Goal: Transaction & Acquisition: Purchase product/service

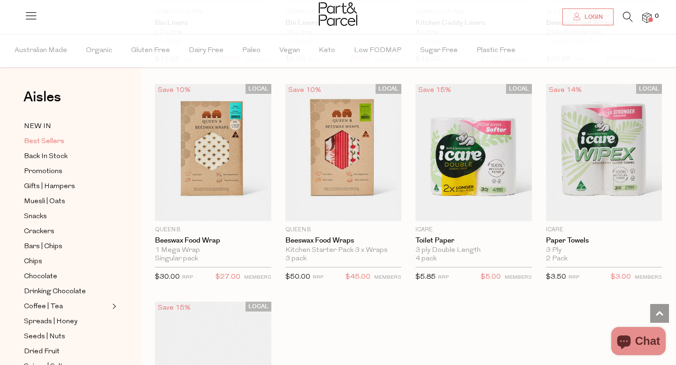
click at [51, 142] on span "Best Sellers" at bounding box center [44, 141] width 40 height 11
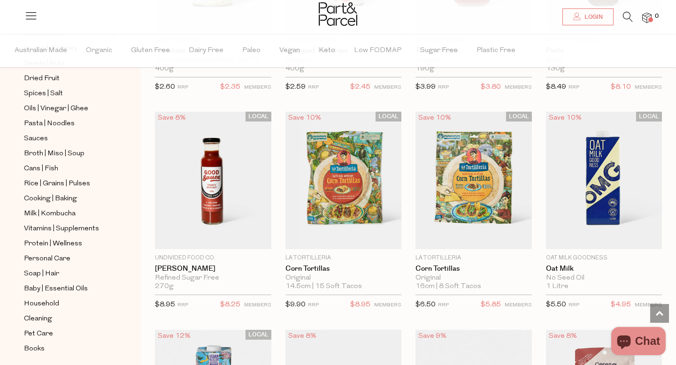
scroll to position [1546, 0]
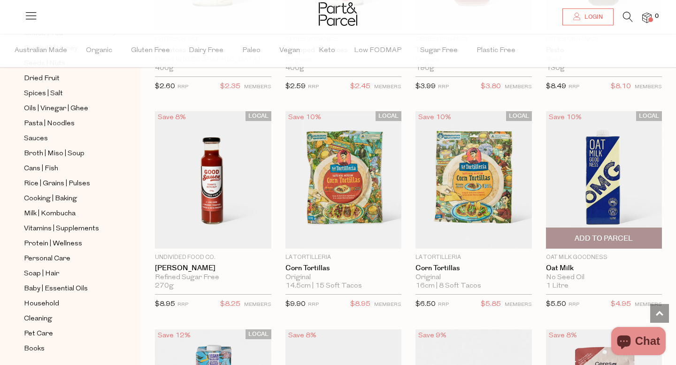
click at [588, 186] on img at bounding box center [604, 179] width 116 height 137
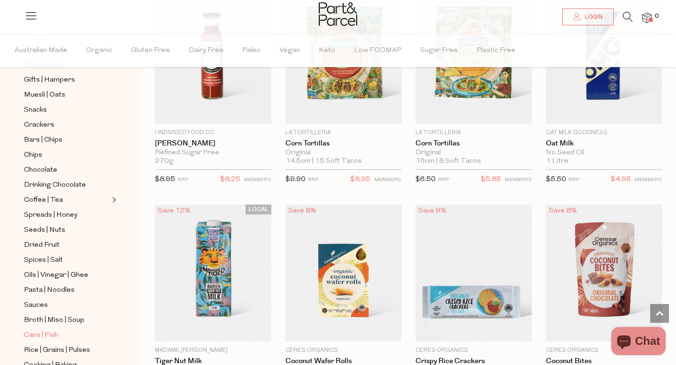
scroll to position [101, 0]
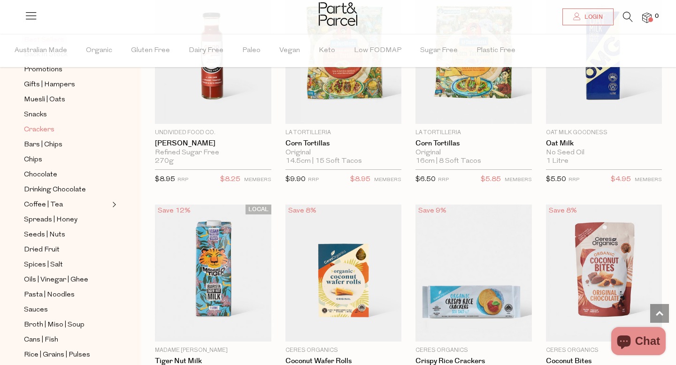
click at [40, 127] on span "Crackers" at bounding box center [39, 129] width 31 height 11
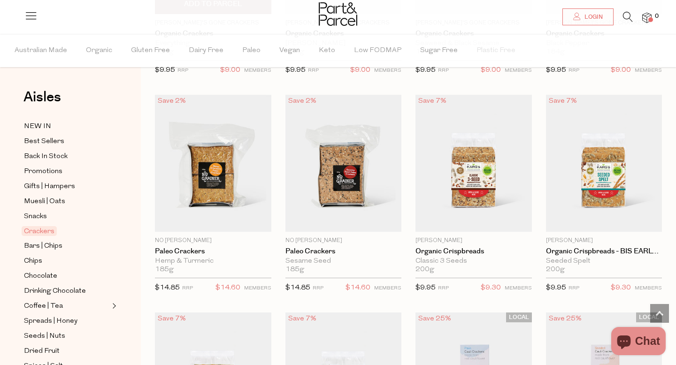
scroll to position [1335, 0]
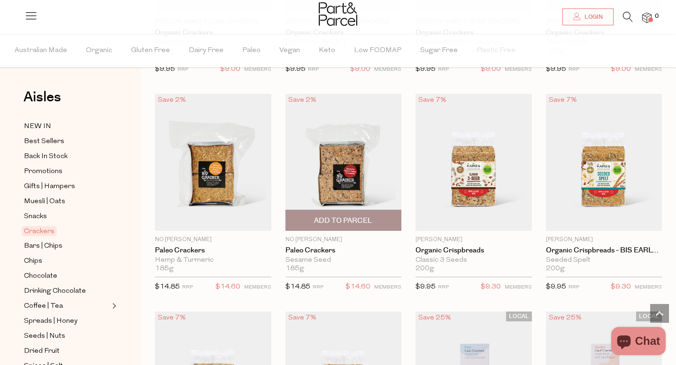
click at [325, 149] on img at bounding box center [343, 162] width 116 height 137
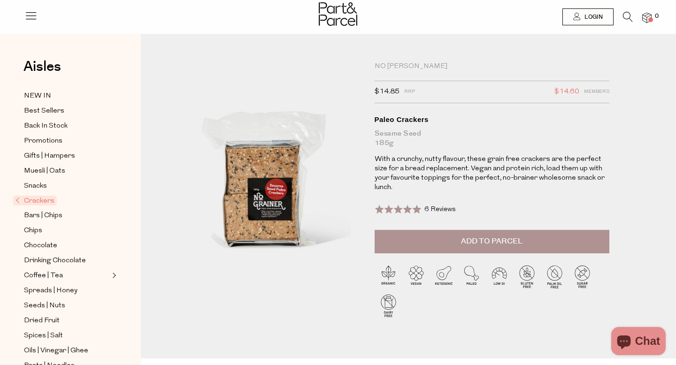
click at [474, 239] on span "Add to Parcel" at bounding box center [491, 241] width 61 height 11
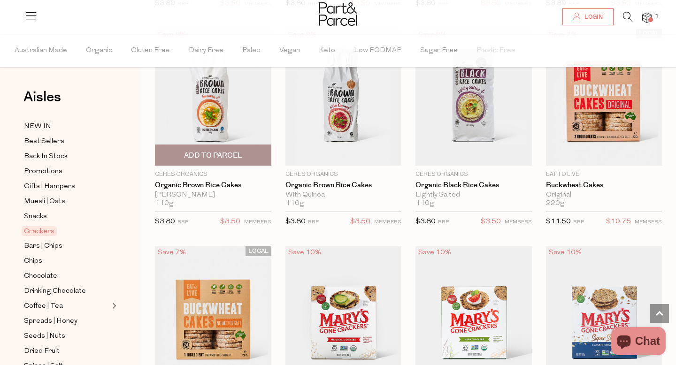
scroll to position [1335, 0]
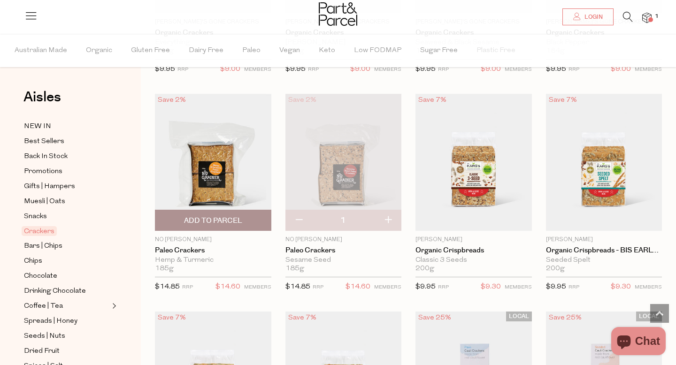
click at [221, 180] on img at bounding box center [213, 162] width 116 height 137
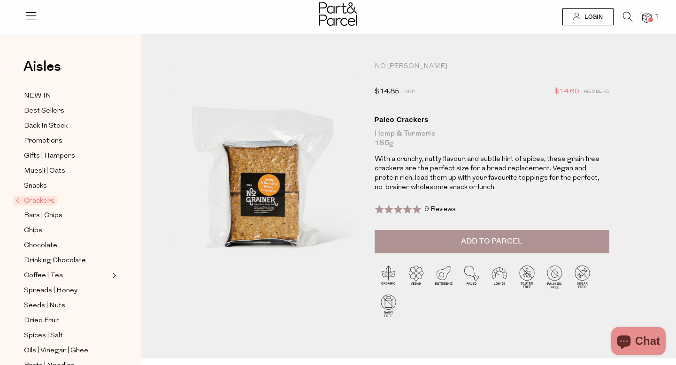
click at [488, 240] on span "Add to Parcel" at bounding box center [491, 241] width 61 height 11
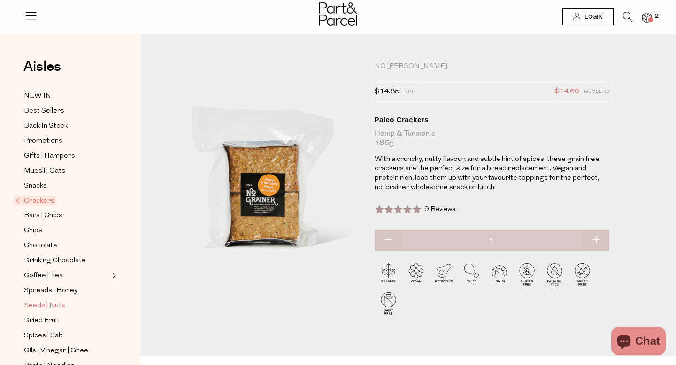
click at [45, 302] on span "Seeds | Nuts" at bounding box center [44, 305] width 41 height 11
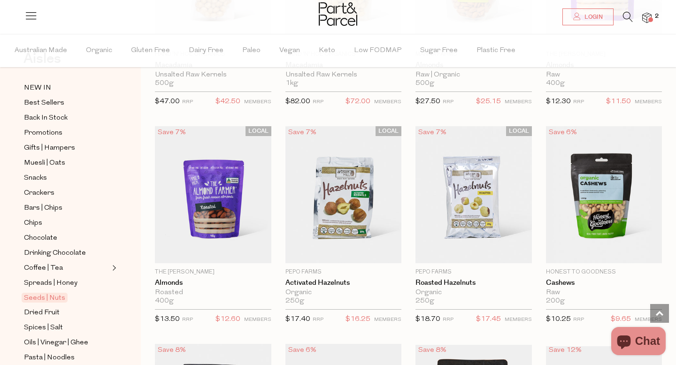
scroll to position [1085, 0]
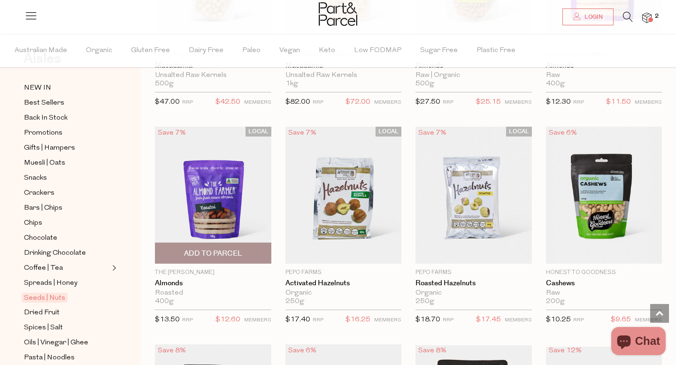
click at [208, 246] on span "Add To Parcel" at bounding box center [213, 253] width 111 height 20
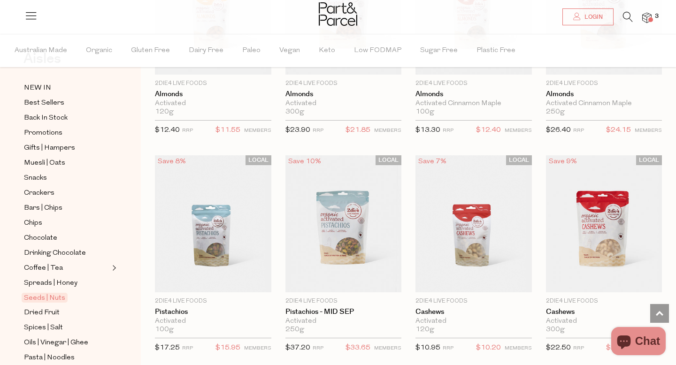
scroll to position [185, 0]
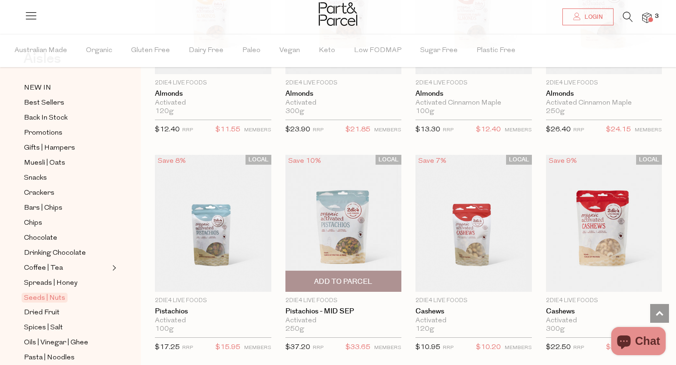
click at [327, 247] on img at bounding box center [343, 223] width 116 height 137
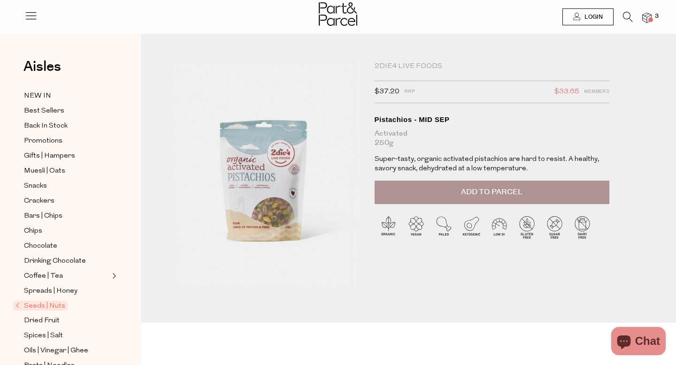
click at [479, 184] on button "Add to Parcel" at bounding box center [492, 192] width 235 height 23
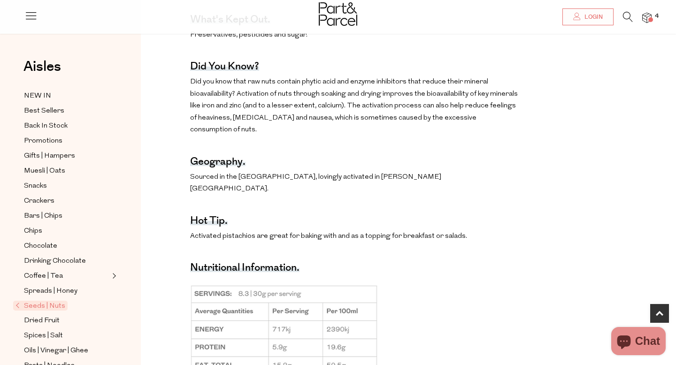
scroll to position [520, 0]
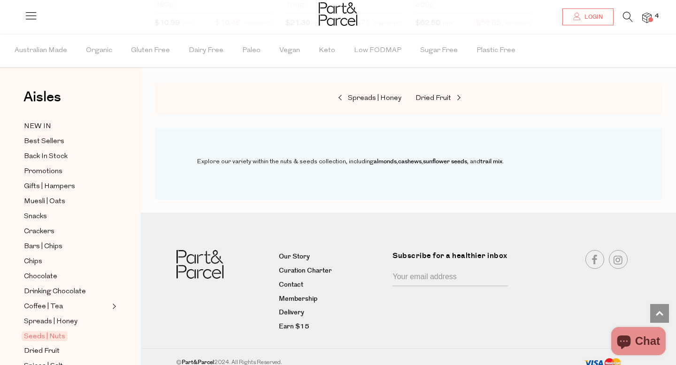
scroll to position [2694, 0]
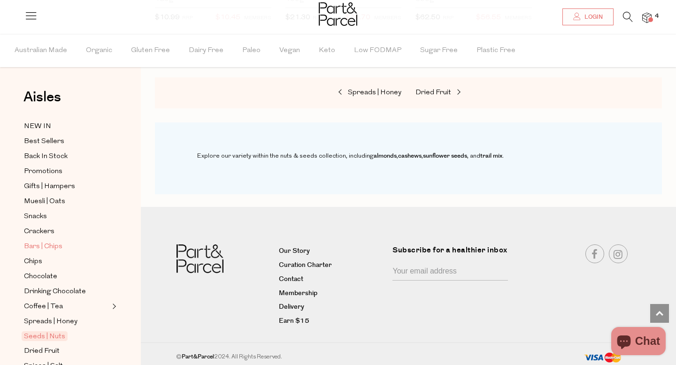
click at [38, 246] on span "Bars | Chips" at bounding box center [43, 246] width 38 height 11
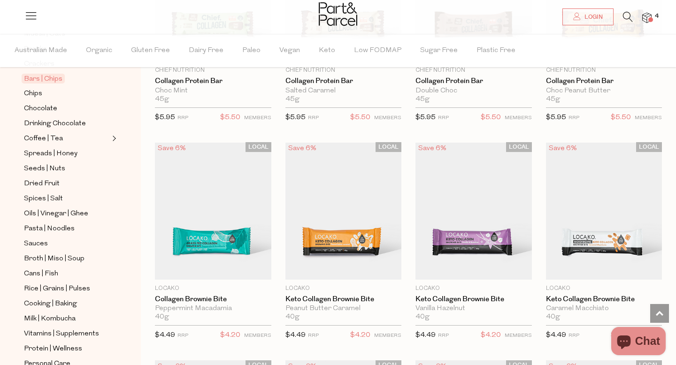
scroll to position [166, 0]
click at [36, 94] on span "Chips" at bounding box center [33, 95] width 18 height 11
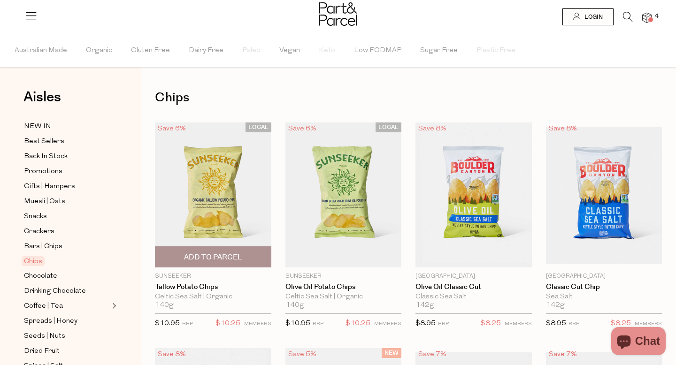
click at [200, 190] on img at bounding box center [213, 194] width 116 height 145
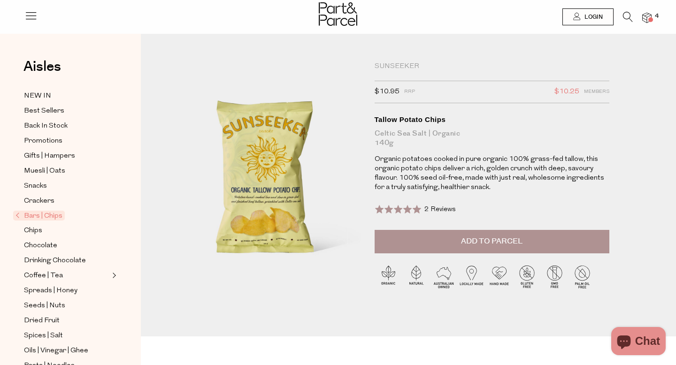
click at [517, 235] on button "Add to Parcel" at bounding box center [492, 241] width 235 height 23
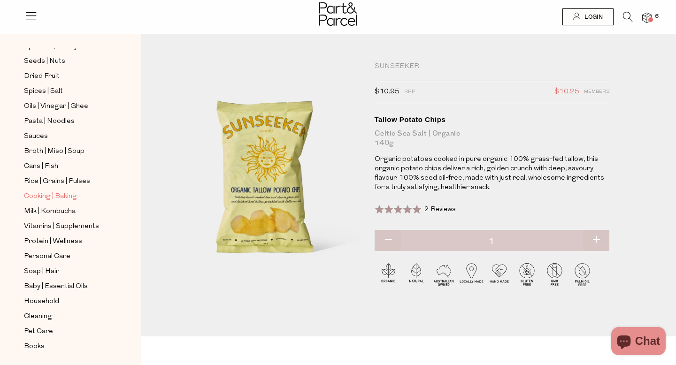
scroll to position [247, 0]
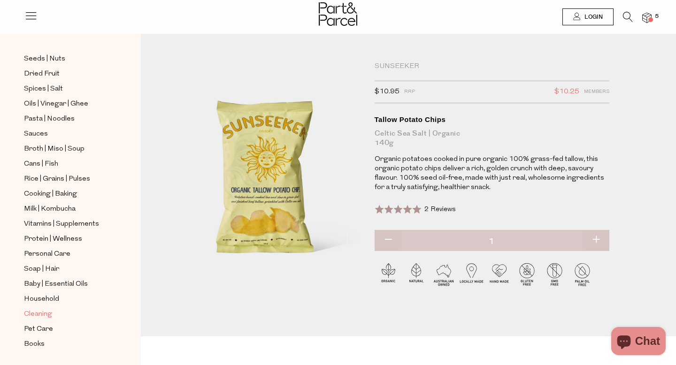
click at [39, 314] on span "Cleaning" at bounding box center [38, 314] width 28 height 11
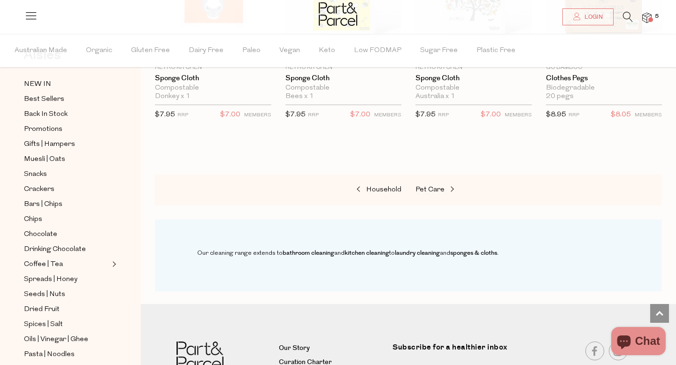
scroll to position [648, 0]
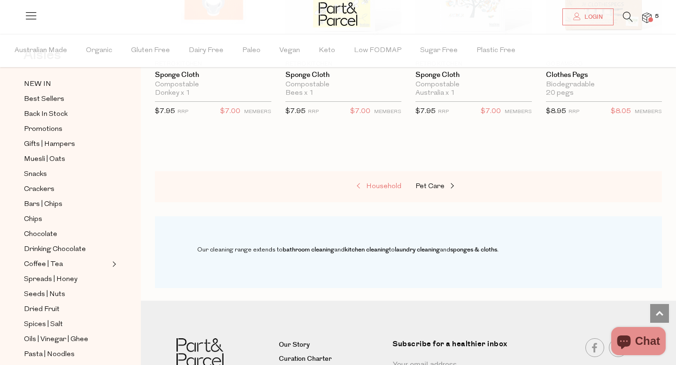
click at [385, 186] on span "Household" at bounding box center [383, 186] width 35 height 7
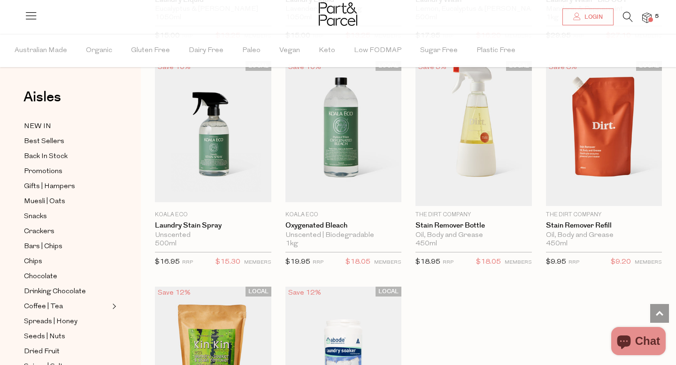
scroll to position [2465, 0]
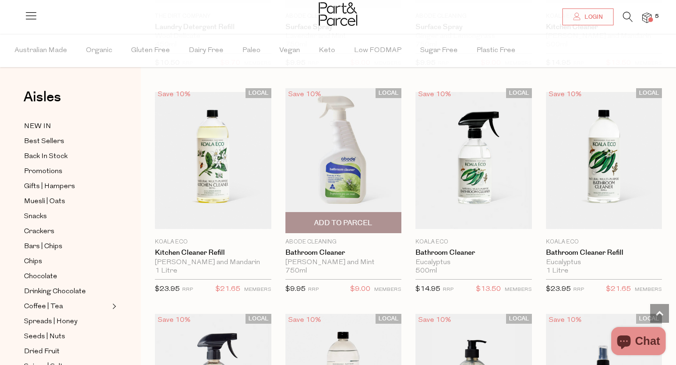
scroll to position [3576, 0]
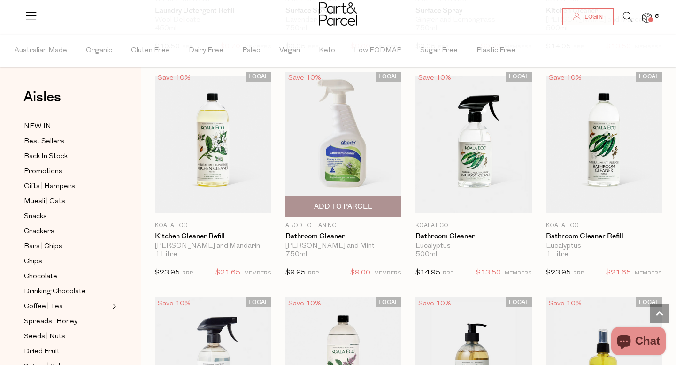
click at [332, 202] on span "Add To Parcel" at bounding box center [343, 207] width 58 height 10
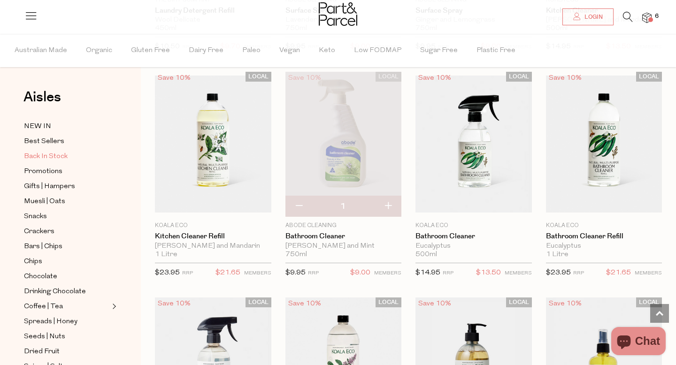
click at [52, 154] on span "Back In Stock" at bounding box center [46, 156] width 44 height 11
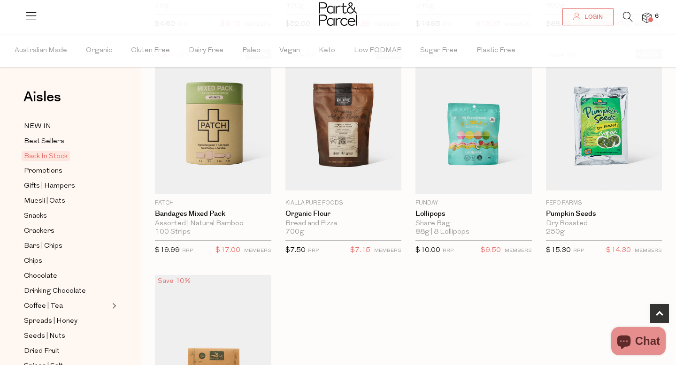
scroll to position [292, 0]
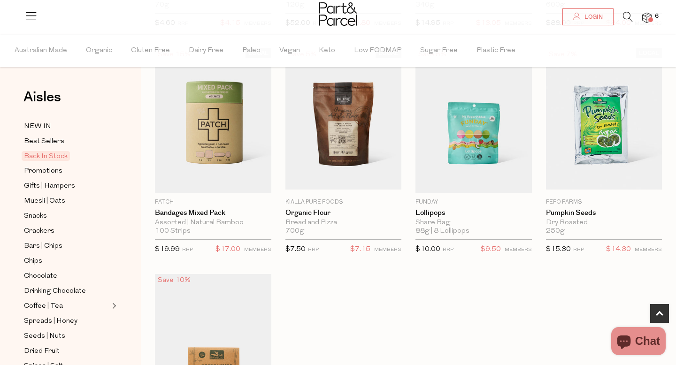
click at [155, 138] on img at bounding box center [213, 120] width 116 height 145
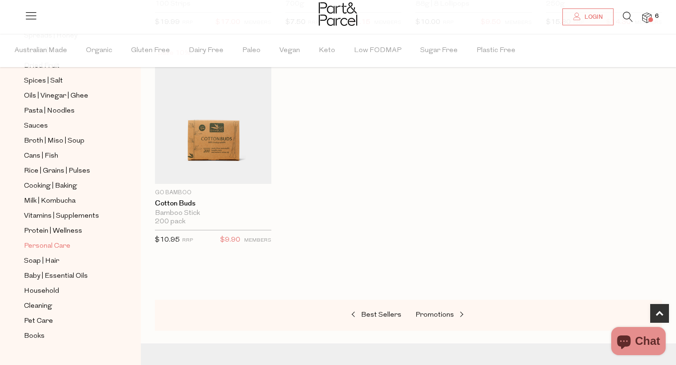
scroll to position [303, 0]
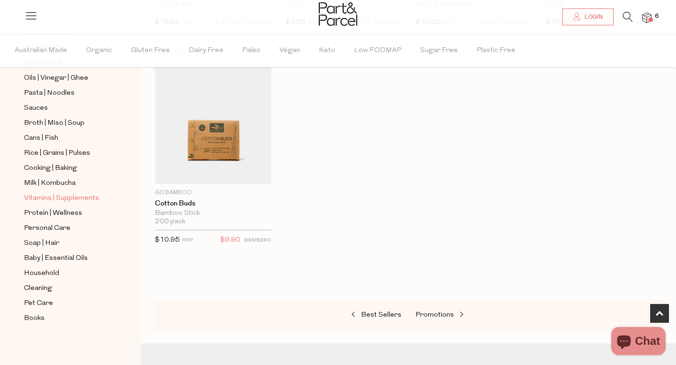
click at [34, 198] on span "Vitamins | Supplements" at bounding box center [61, 198] width 75 height 11
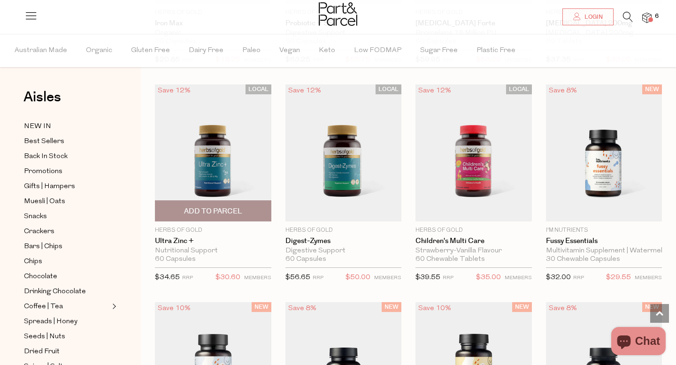
scroll to position [1571, 0]
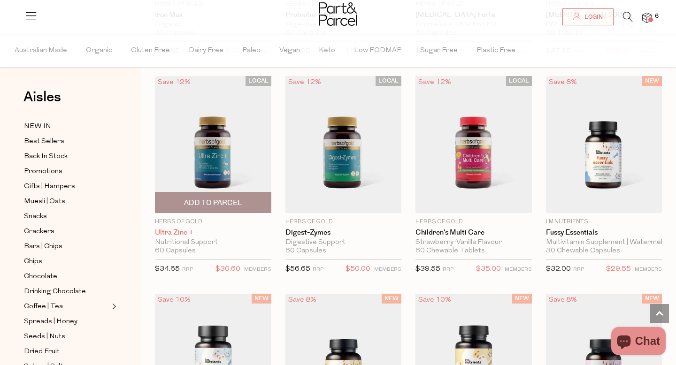
click at [178, 235] on link "Ultra Zinc +" at bounding box center [213, 233] width 116 height 8
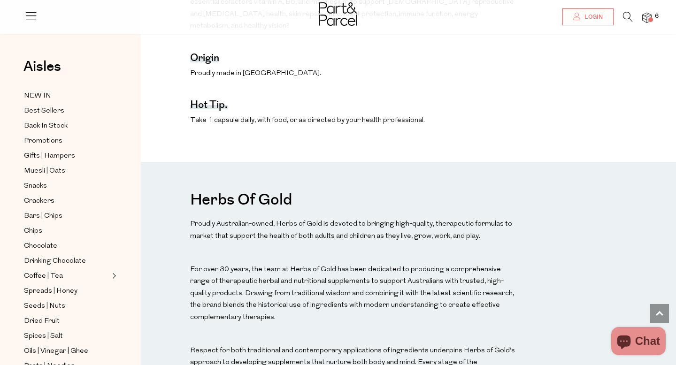
scroll to position [808, 0]
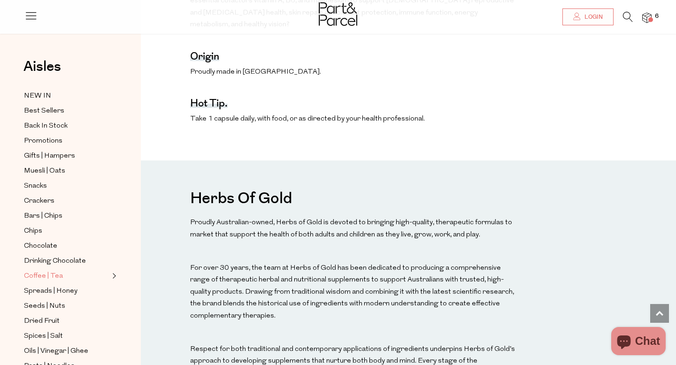
click at [49, 274] on span "Coffee | Tea" at bounding box center [43, 276] width 39 height 11
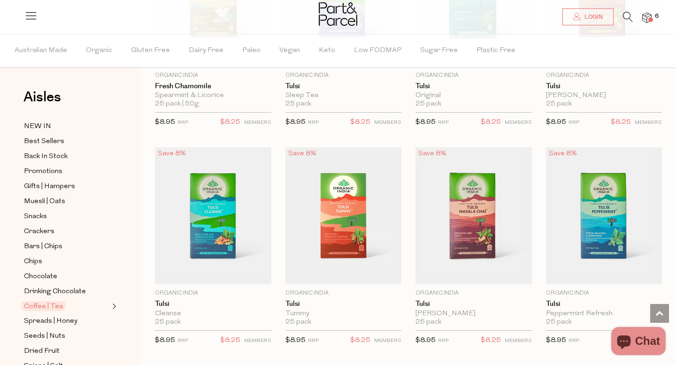
scroll to position [1316, 0]
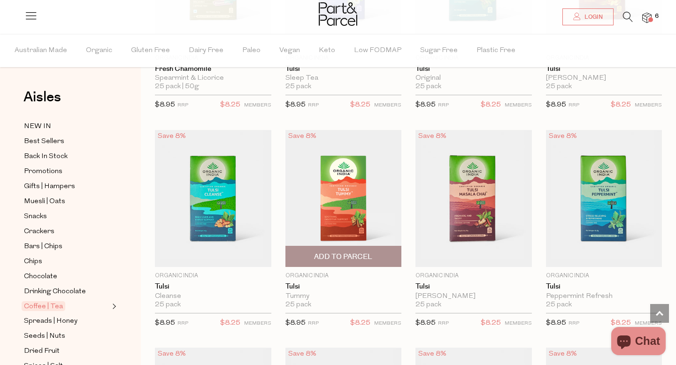
click at [328, 215] on img at bounding box center [343, 198] width 116 height 137
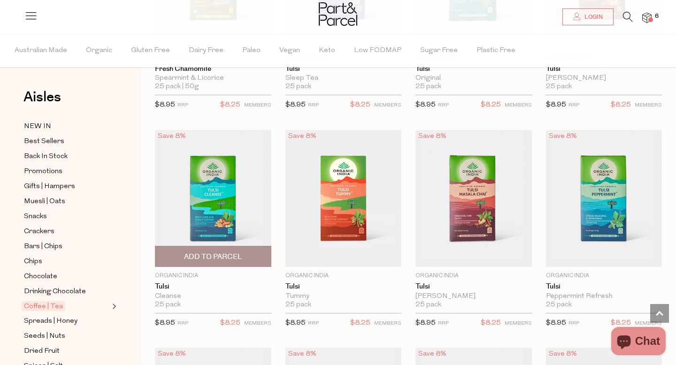
click at [194, 252] on span "Add To Parcel" at bounding box center [213, 257] width 58 height 10
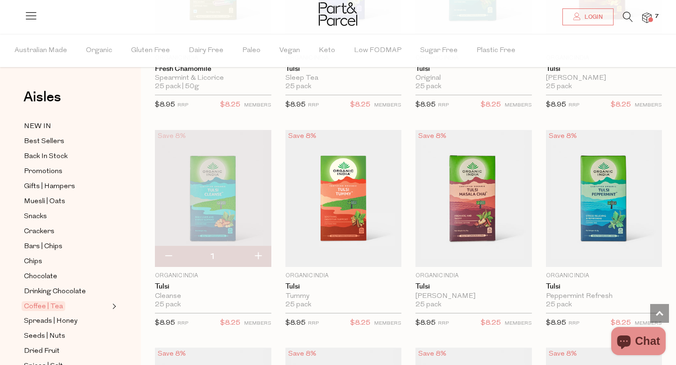
click at [207, 217] on img at bounding box center [213, 198] width 116 height 137
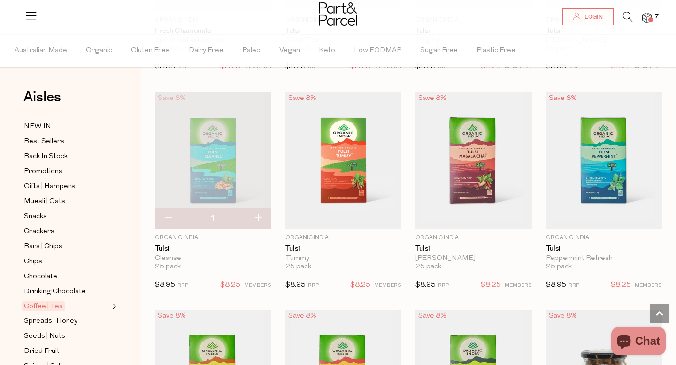
scroll to position [1358, 0]
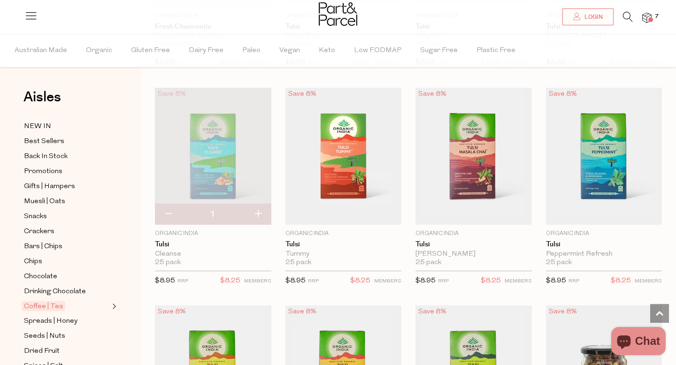
click at [168, 210] on button "button" at bounding box center [168, 214] width 27 height 21
type input "0"
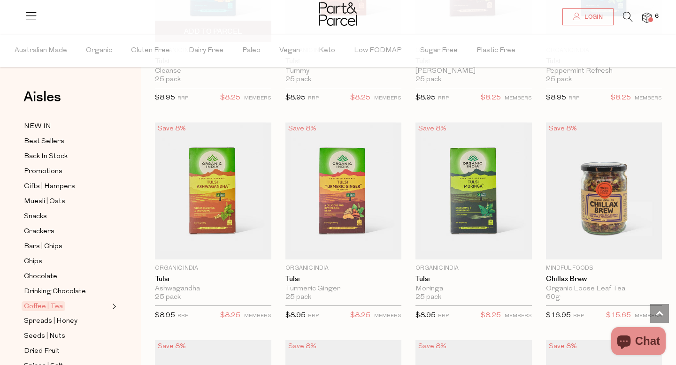
scroll to position [1547, 0]
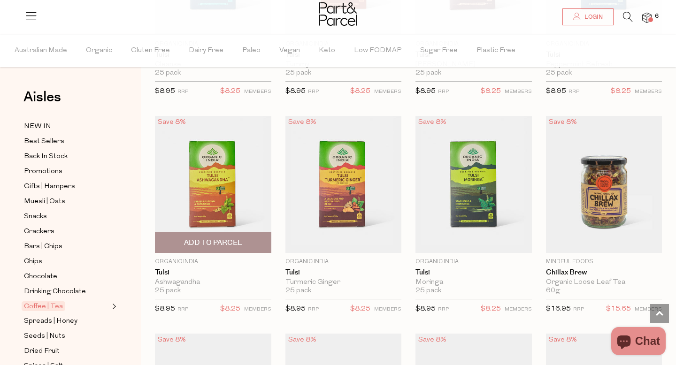
click at [202, 163] on img at bounding box center [213, 184] width 116 height 137
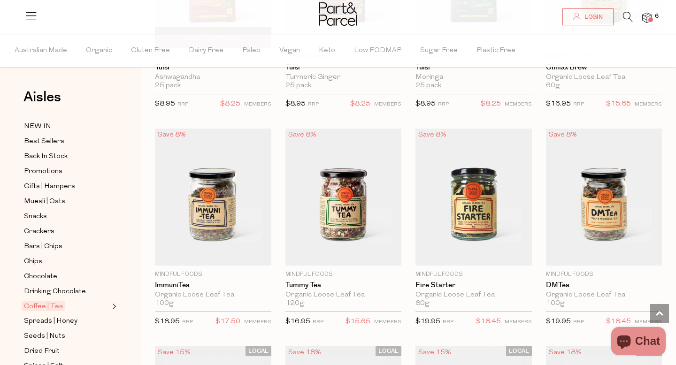
scroll to position [1755, 0]
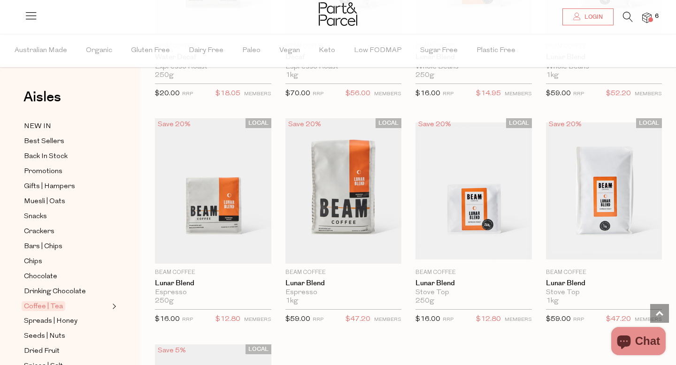
scroll to position [4645, 0]
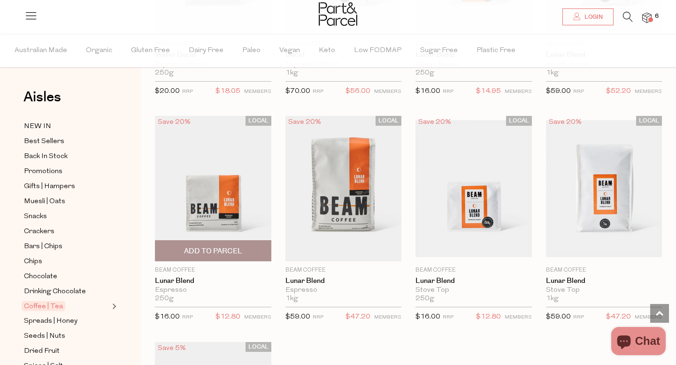
click at [204, 192] on img at bounding box center [213, 188] width 116 height 145
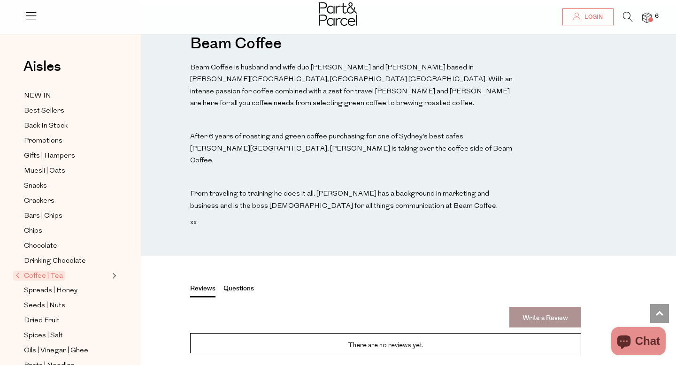
scroll to position [727, 0]
click at [237, 284] on button "Questions" at bounding box center [238, 290] width 31 height 12
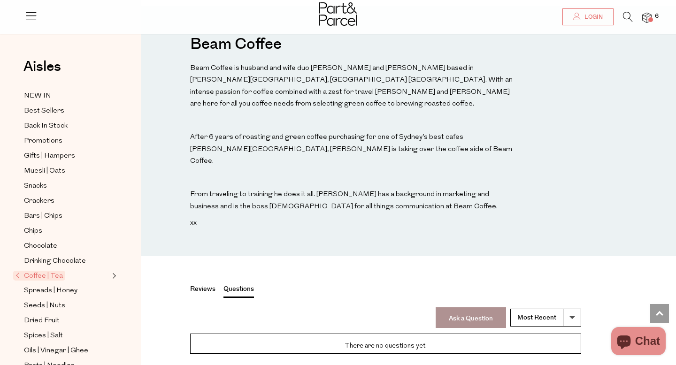
click at [201, 284] on button "Reviews" at bounding box center [202, 290] width 25 height 12
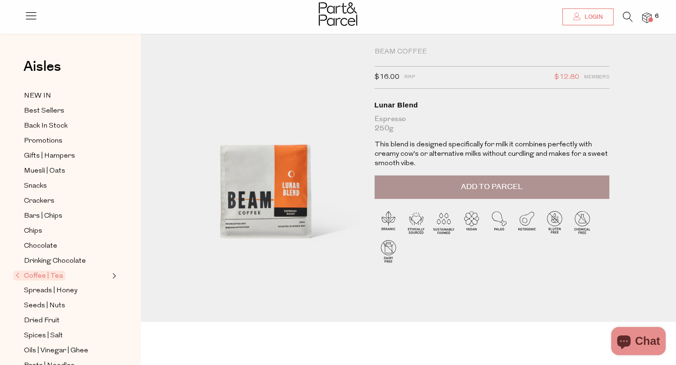
scroll to position [0, 0]
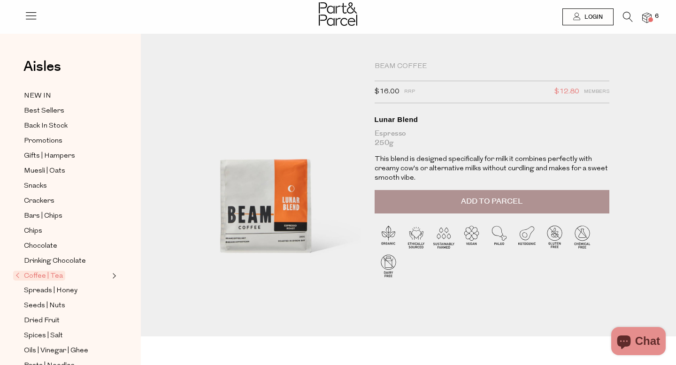
click at [488, 199] on span "Add to Parcel" at bounding box center [491, 201] width 61 height 11
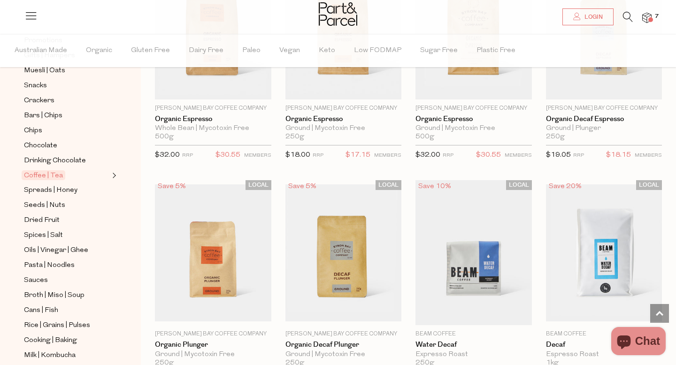
scroll to position [1493, 0]
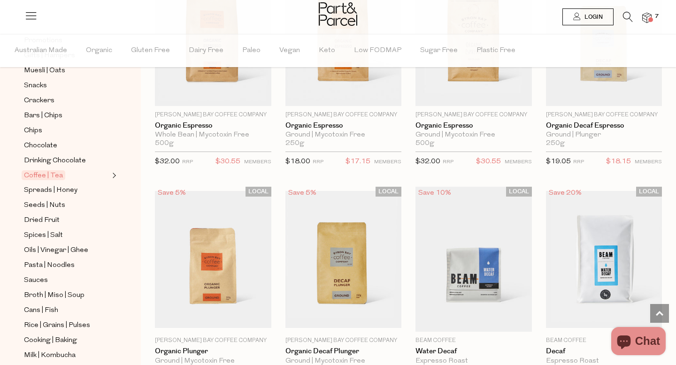
click at [591, 17] on span "Login" at bounding box center [592, 17] width 21 height 8
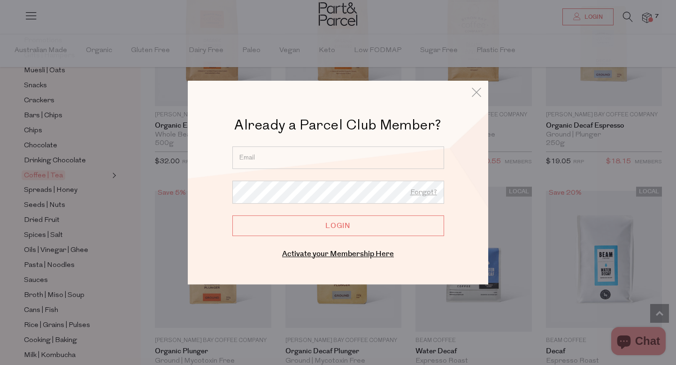
click at [367, 157] on input "email" at bounding box center [338, 157] width 212 height 23
type input "caitlinsteiner1@bigpond.com"
click at [477, 89] on icon at bounding box center [476, 92] width 14 height 14
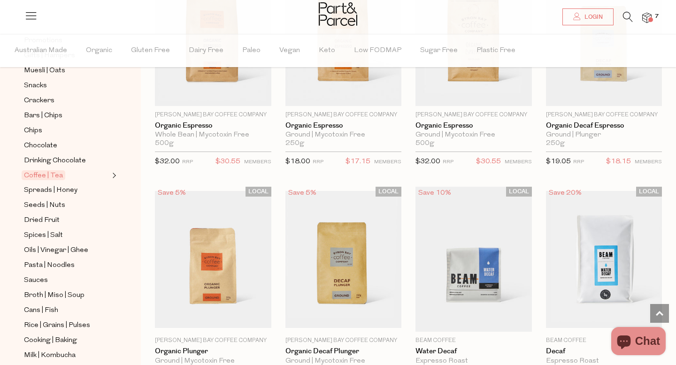
click at [650, 17] on span at bounding box center [650, 19] width 5 height 5
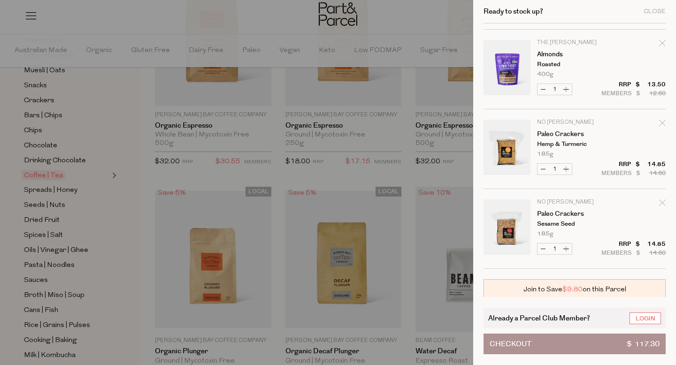
scroll to position [367, 0]
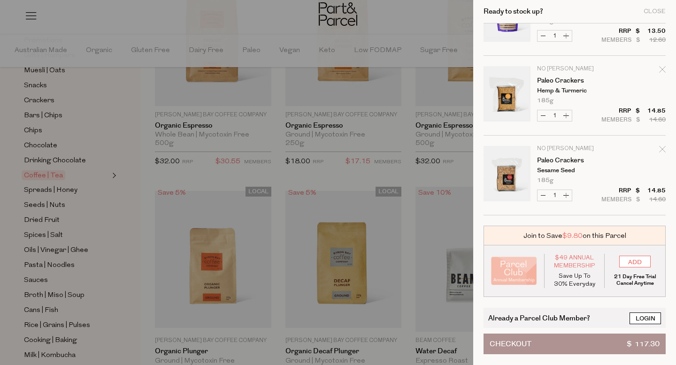
click at [645, 316] on link "Login" at bounding box center [644, 319] width 31 height 12
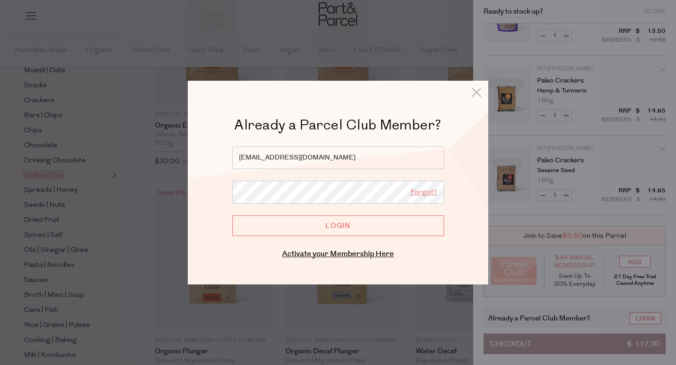
click at [427, 192] on link "Forgot?" at bounding box center [423, 193] width 27 height 12
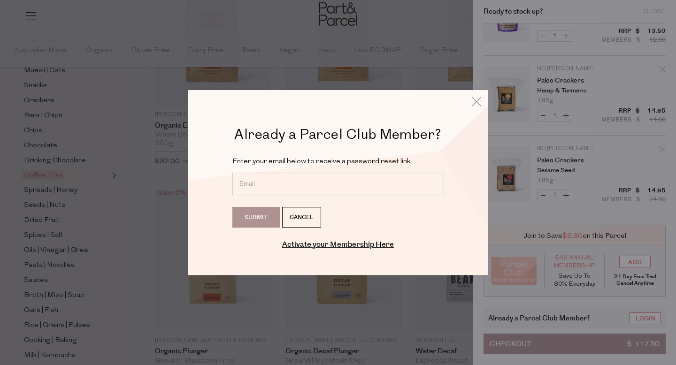
click at [245, 176] on input "email" at bounding box center [338, 184] width 212 height 23
type input "caitlinsteiner1@bigpond.com"
click at [247, 217] on input "Submit" at bounding box center [255, 217] width 47 height 21
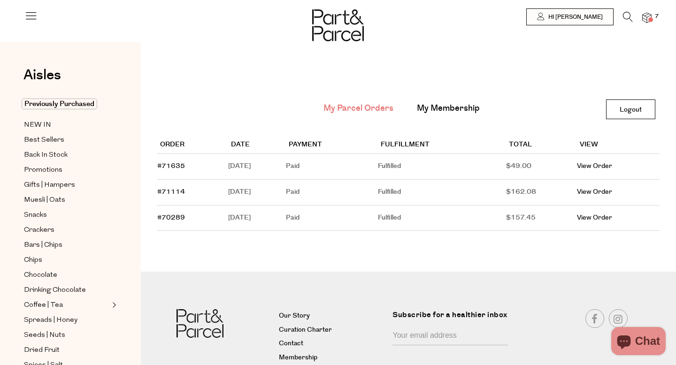
click at [650, 19] on span at bounding box center [650, 19] width 5 height 5
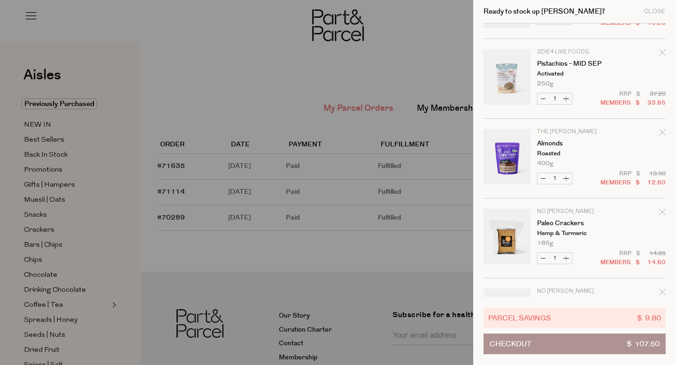
scroll to position [285, 0]
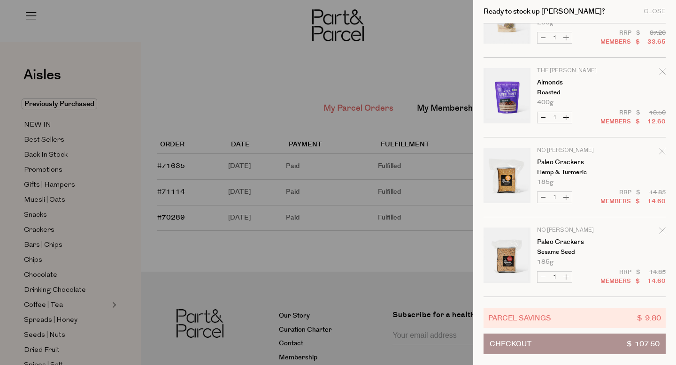
click at [260, 259] on div at bounding box center [338, 182] width 676 height 365
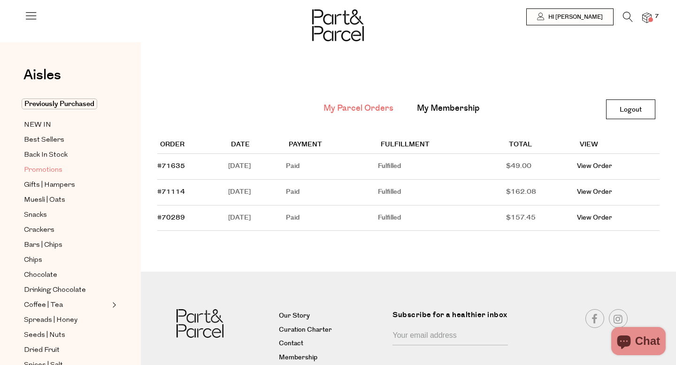
click at [47, 169] on span "Promotions" at bounding box center [43, 170] width 38 height 11
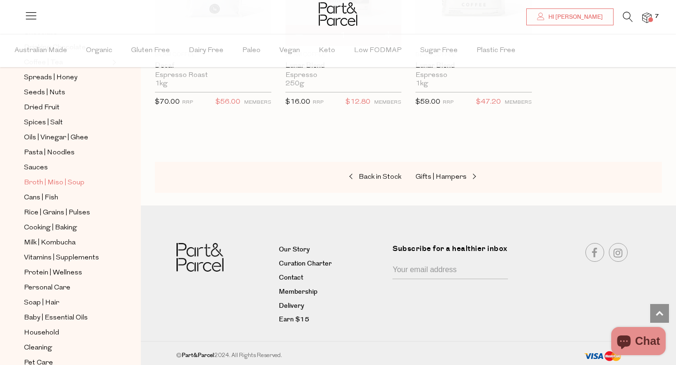
scroll to position [268, 0]
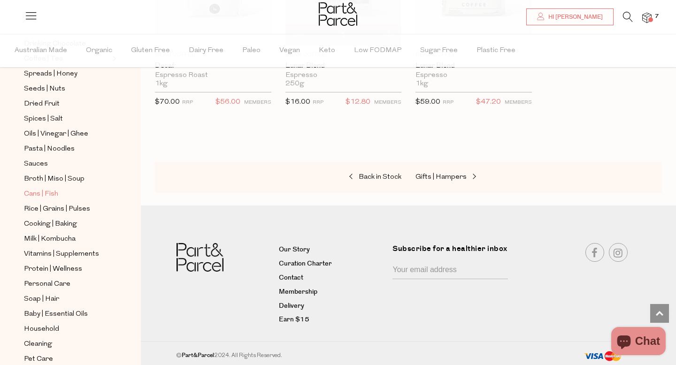
click at [41, 192] on span "Cans | Fish" at bounding box center [41, 194] width 34 height 11
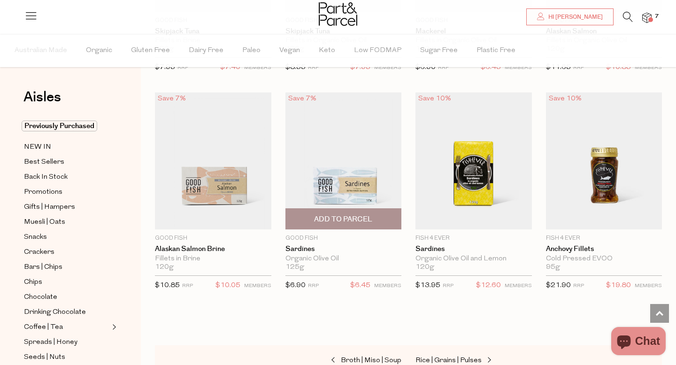
scroll to position [1122, 0]
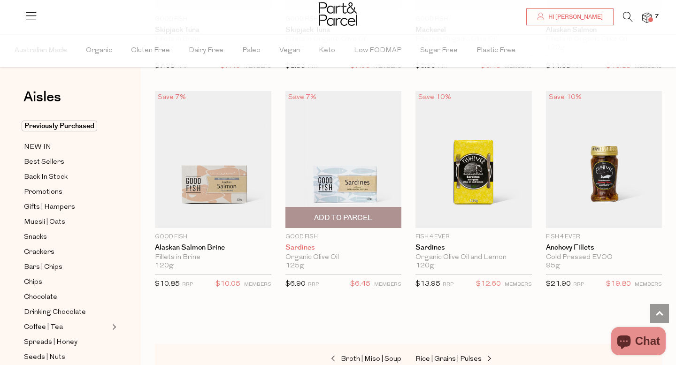
click at [337, 249] on link "Sardines" at bounding box center [343, 248] width 116 height 8
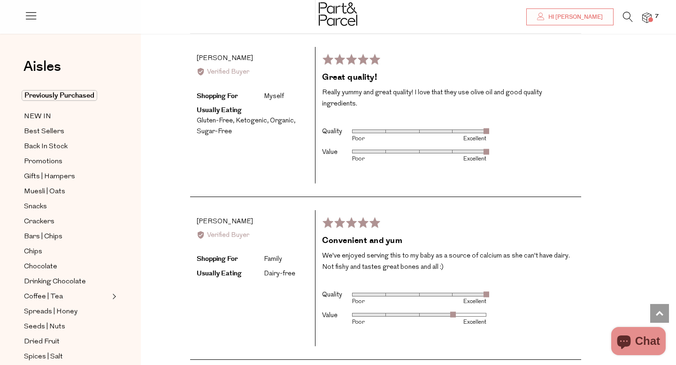
scroll to position [1718, 0]
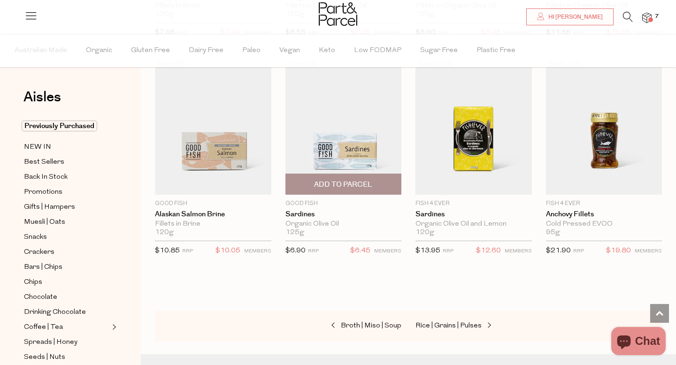
scroll to position [1142, 0]
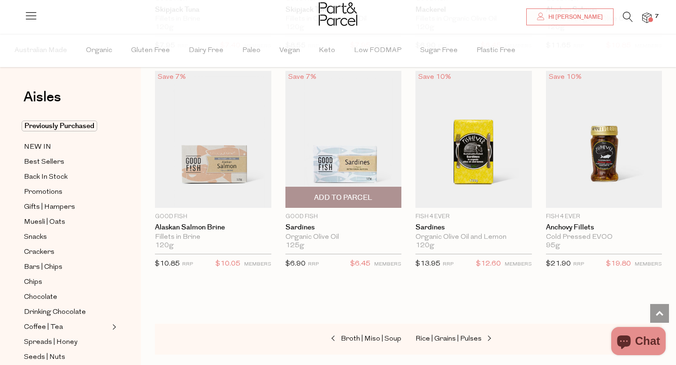
click at [341, 190] on span "Add To Parcel" at bounding box center [343, 197] width 111 height 20
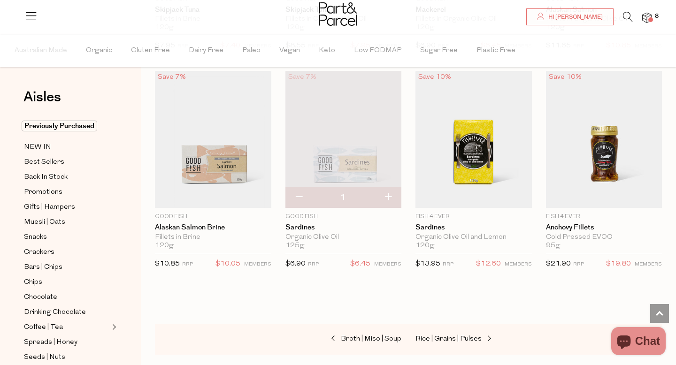
click at [386, 193] on button "button" at bounding box center [388, 197] width 27 height 21
type input "2"
click at [389, 191] on button "button" at bounding box center [388, 197] width 27 height 21
type input "3"
click at [647, 18] on img at bounding box center [646, 18] width 9 height 11
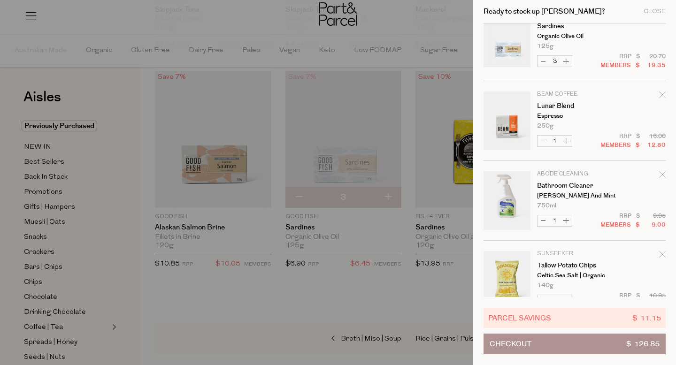
scroll to position [0, 0]
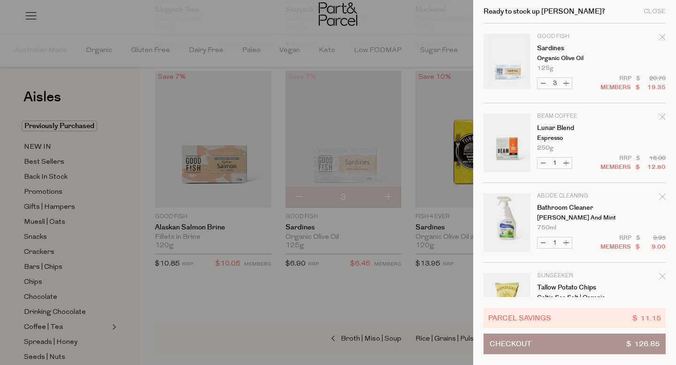
click at [573, 340] on button "Checkout $ 126.85" at bounding box center [574, 344] width 182 height 21
